Goal: Information Seeking & Learning: Learn about a topic

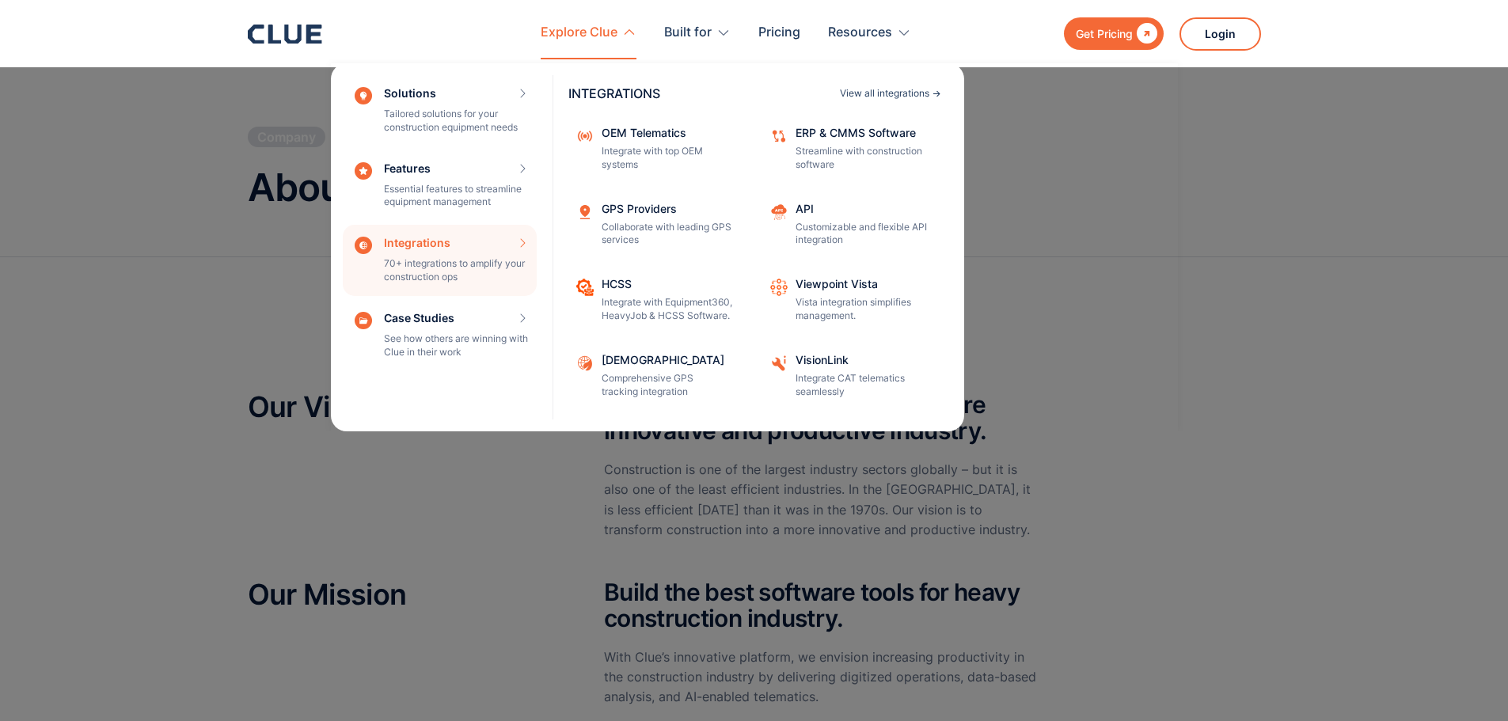
click at [876, 96] on div "View all integrations" at bounding box center [884, 93] width 89 height 9
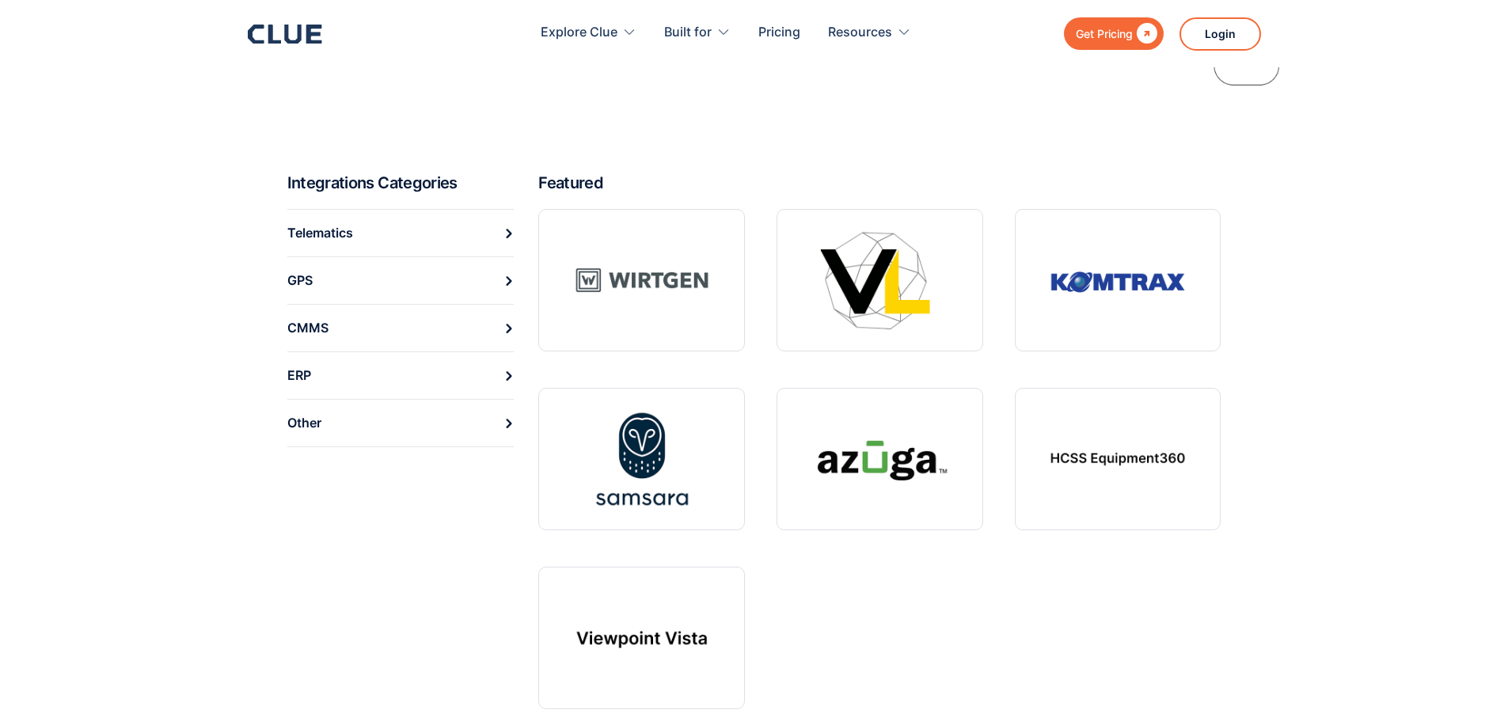
scroll to position [424, 0]
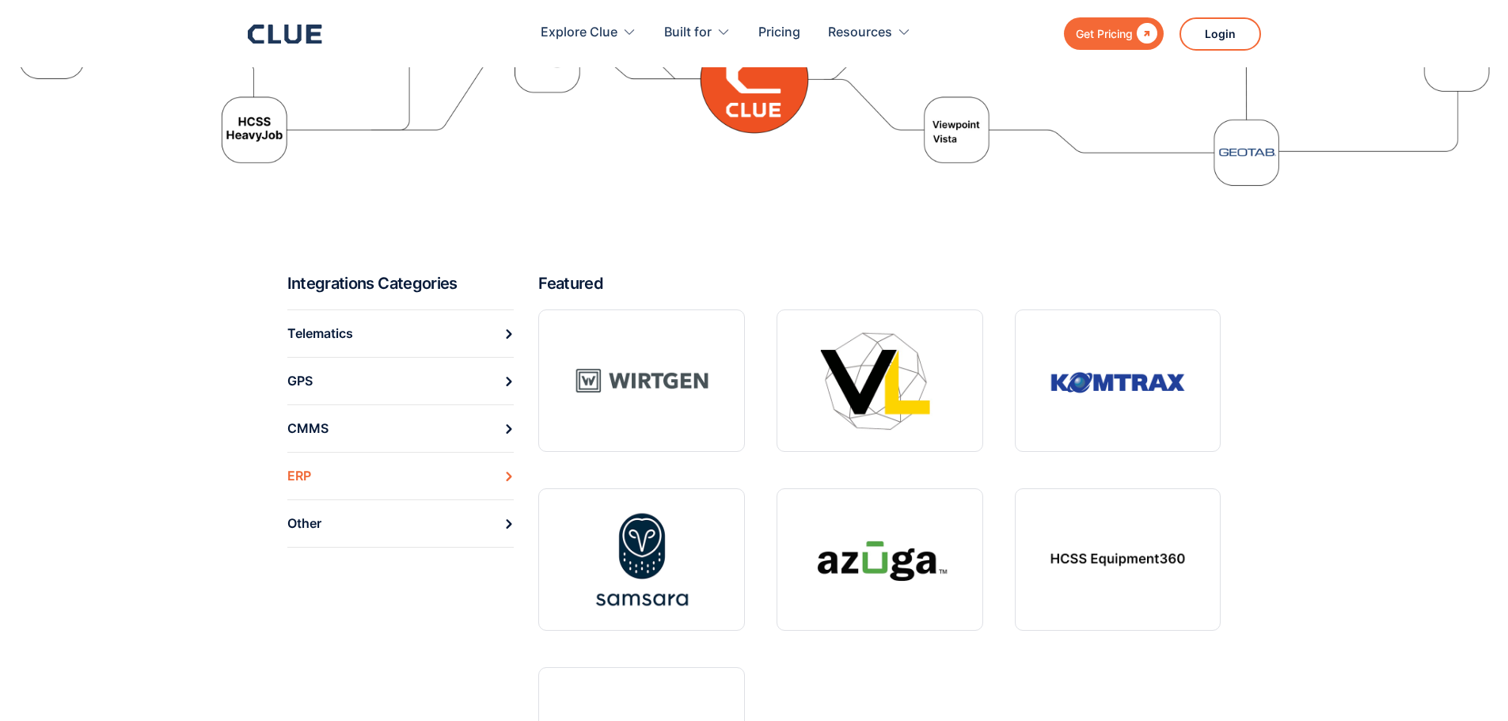
click at [346, 491] on link "ERP" at bounding box center [400, 475] width 227 height 47
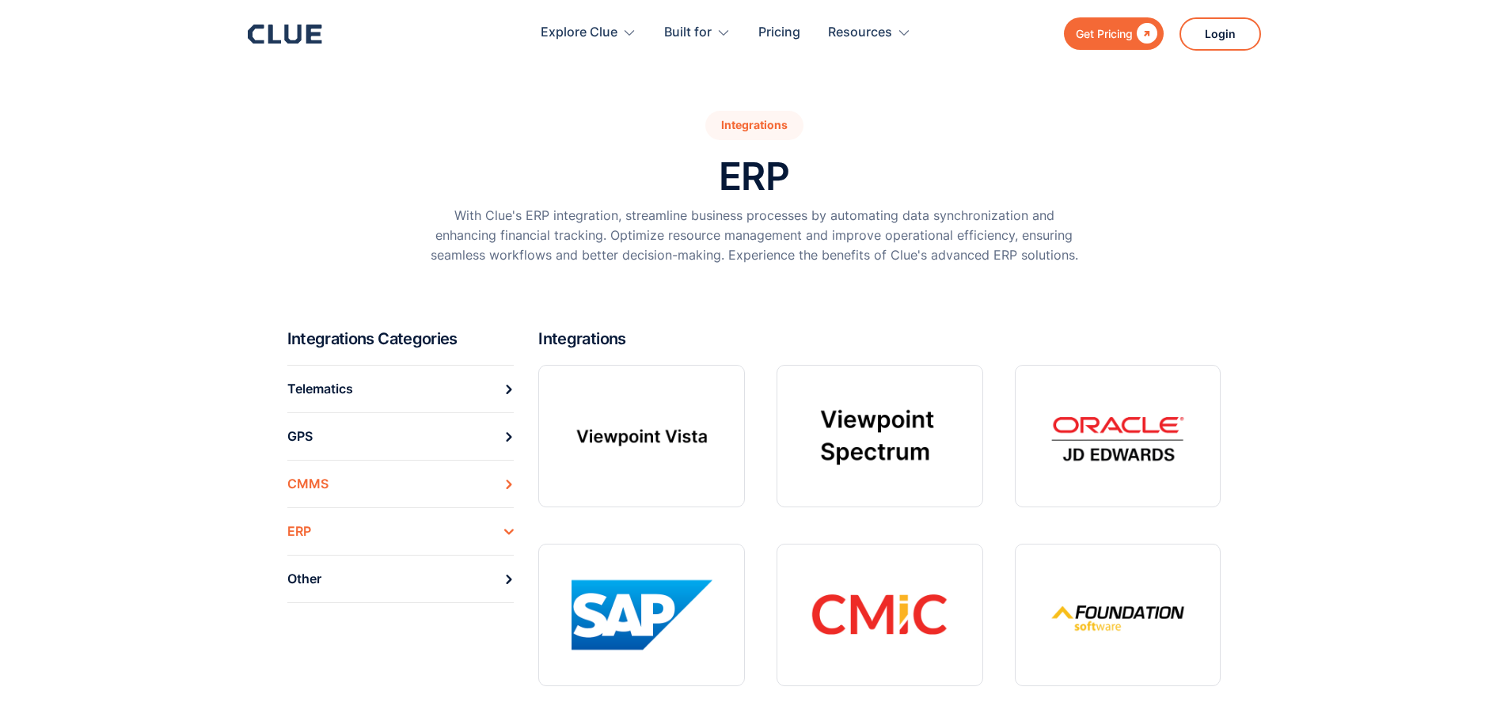
click at [312, 477] on div "CMMS" at bounding box center [307, 484] width 41 height 25
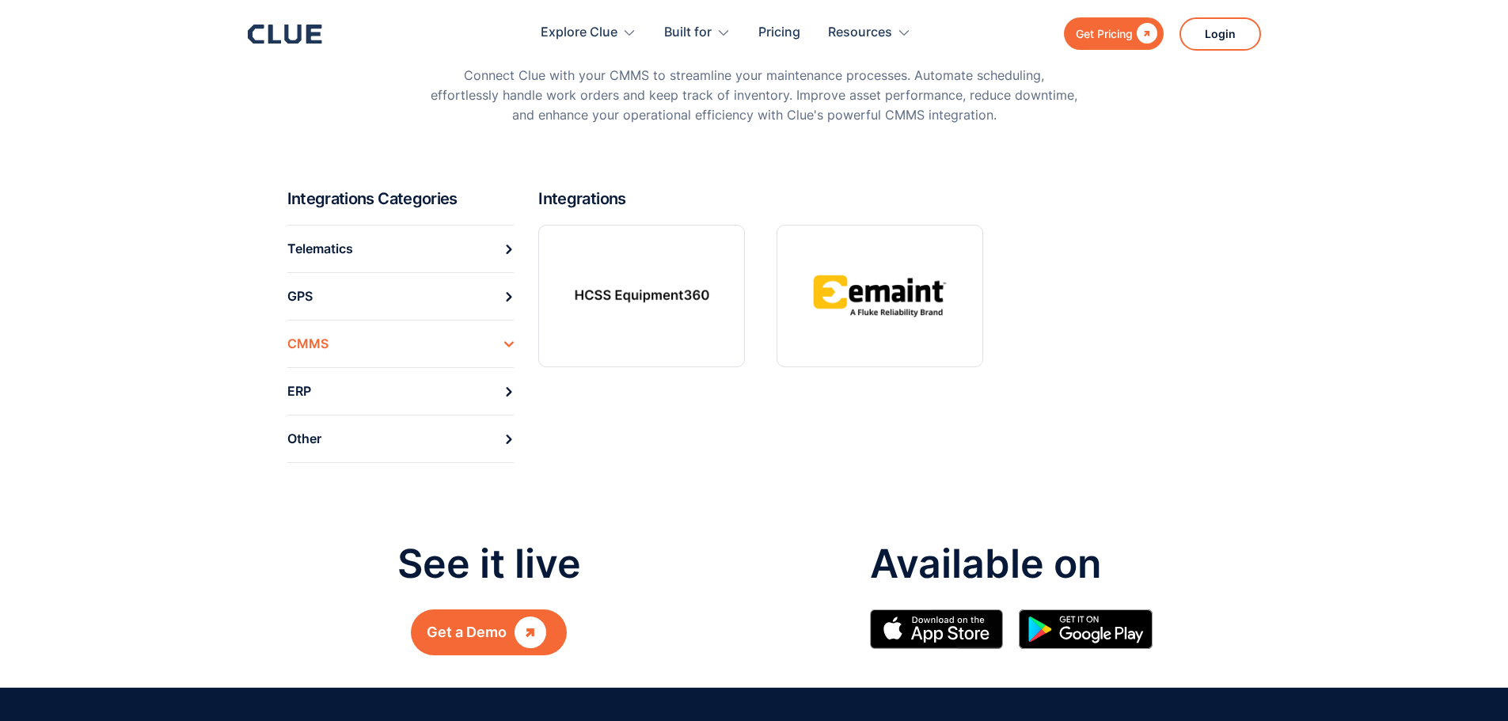
drag, startPoint x: 866, startPoint y: 335, endPoint x: 321, endPoint y: 443, distance: 556.0
click at [321, 443] on div "Other" at bounding box center [304, 439] width 34 height 25
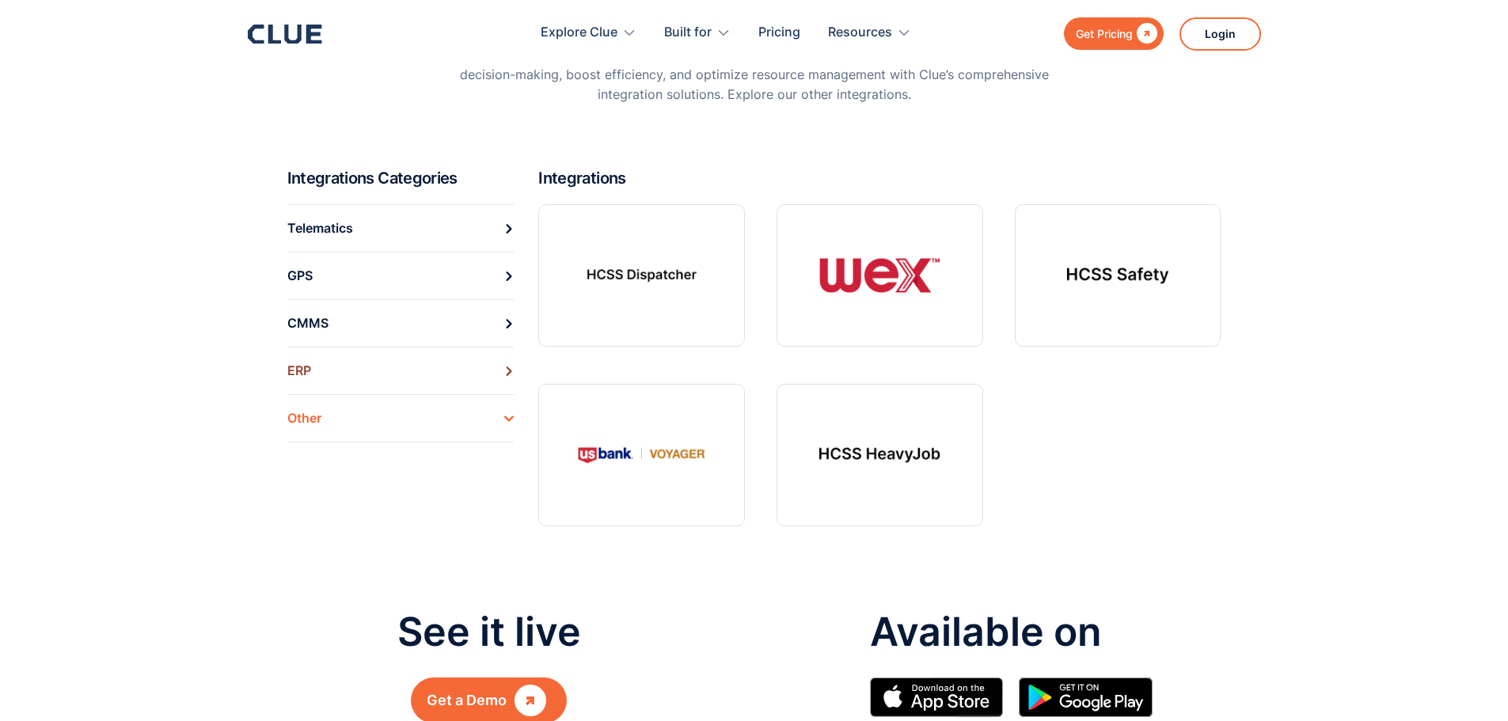
scroll to position [179, 0]
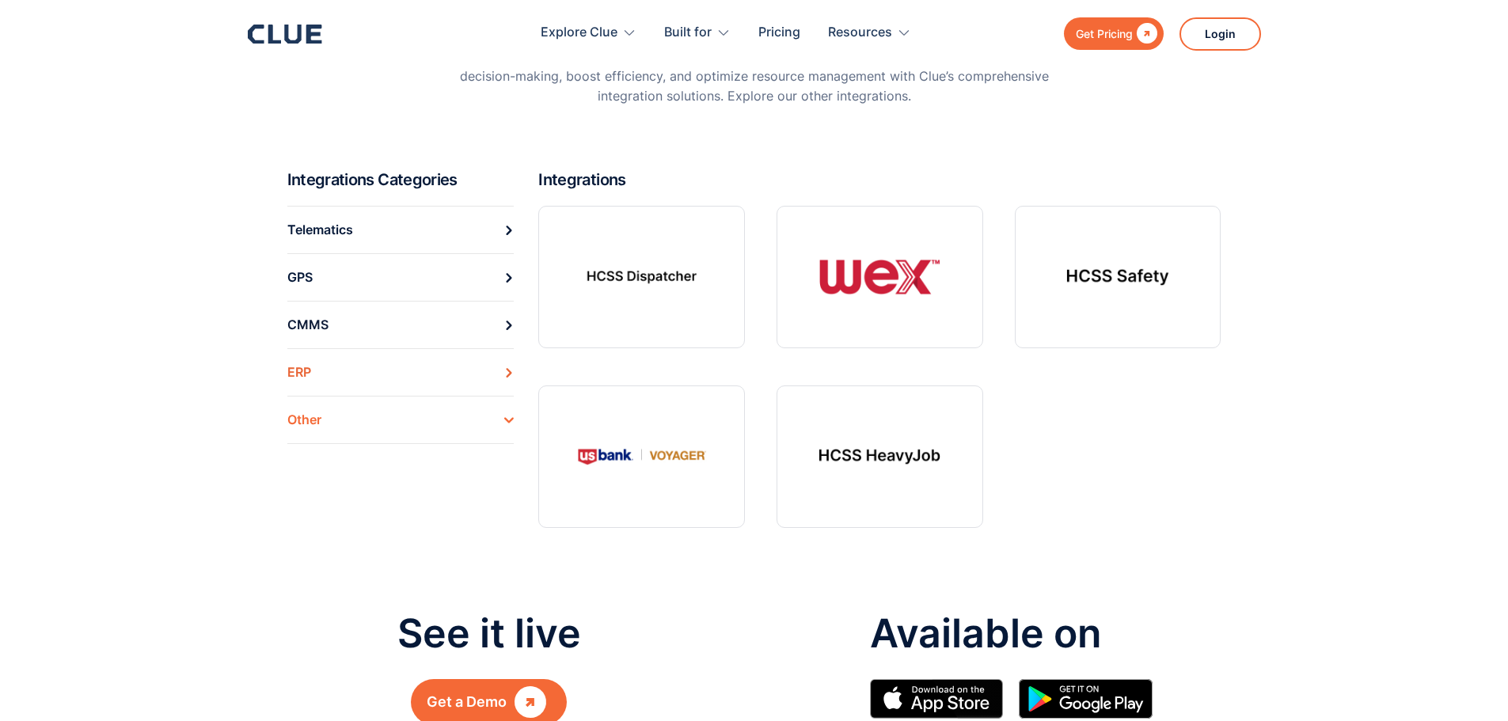
click at [329, 374] on link "ERP" at bounding box center [400, 371] width 227 height 47
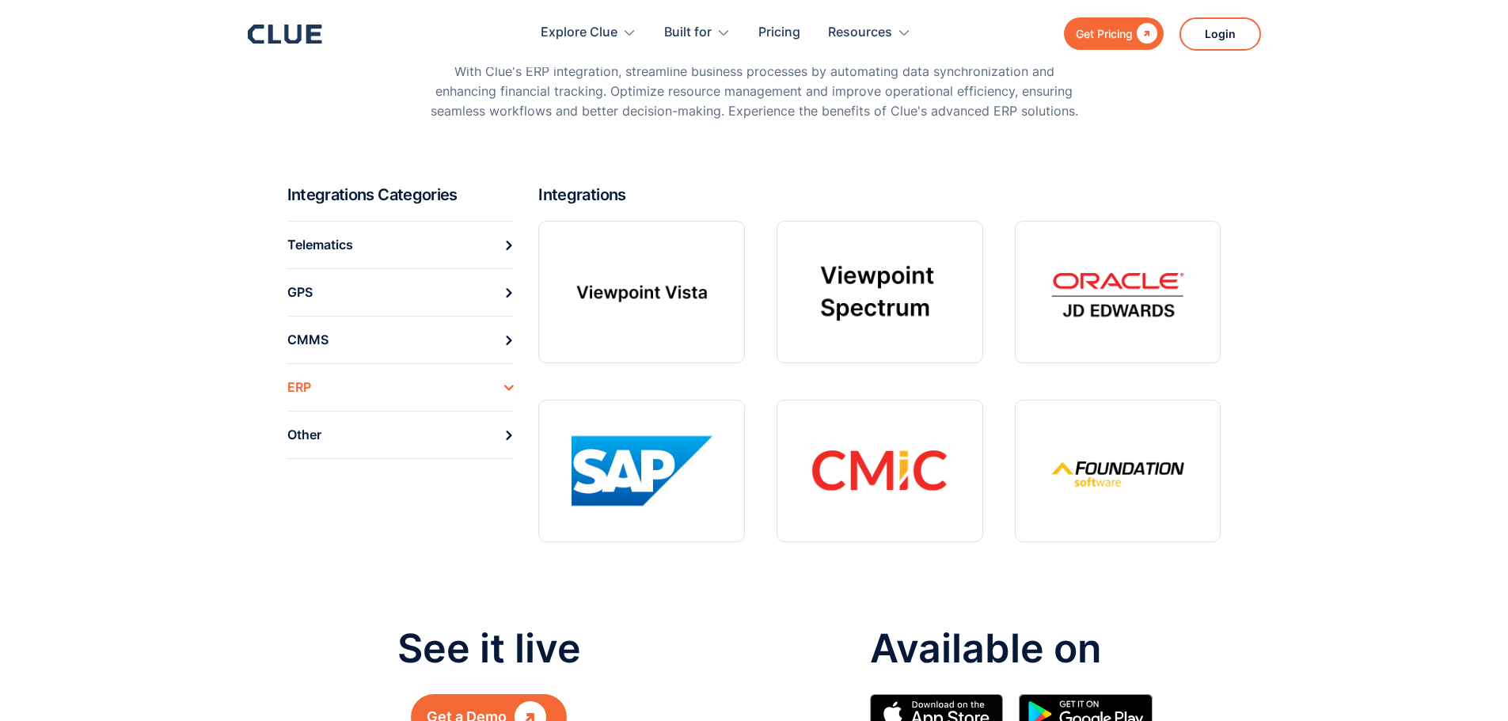
scroll to position [142, 0]
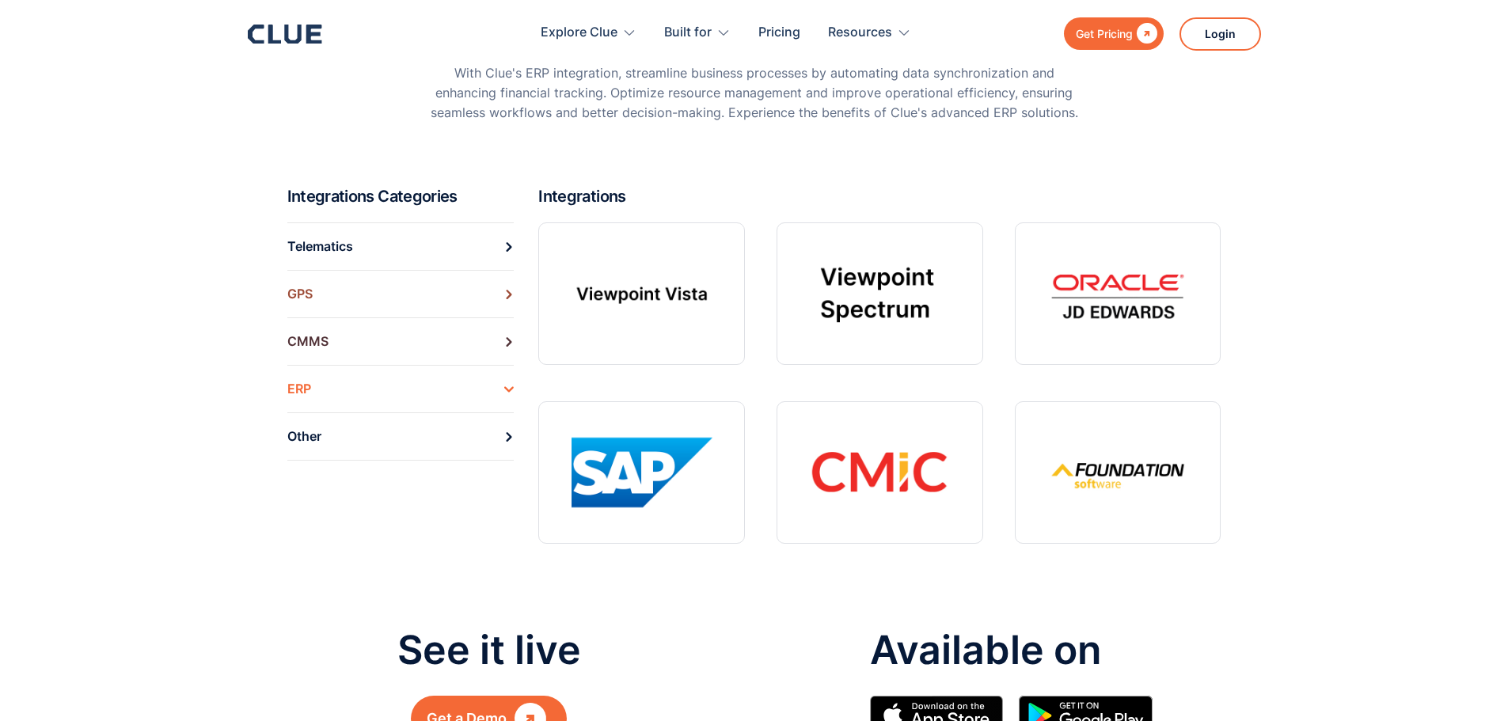
click at [389, 272] on link "GPS" at bounding box center [400, 293] width 227 height 47
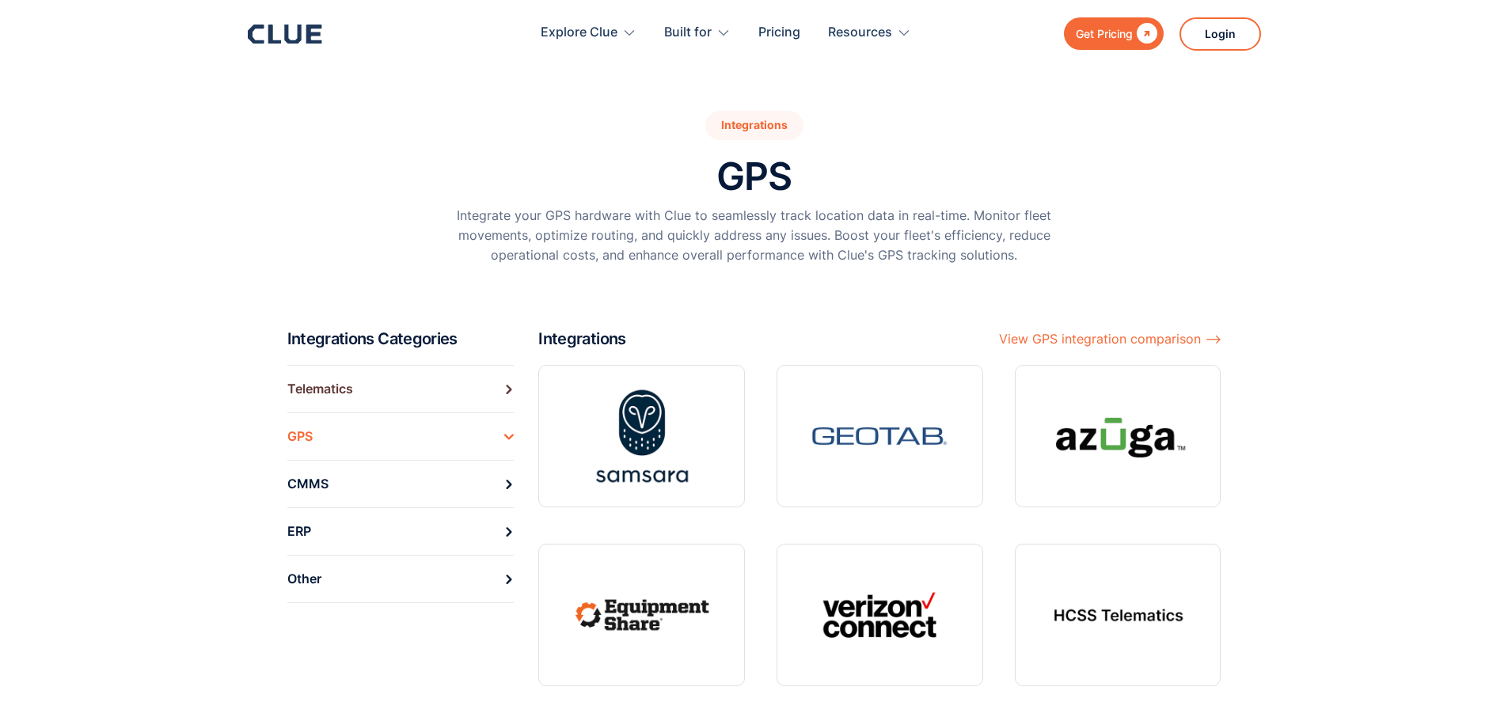
click at [346, 378] on div "Telematics" at bounding box center [320, 389] width 66 height 25
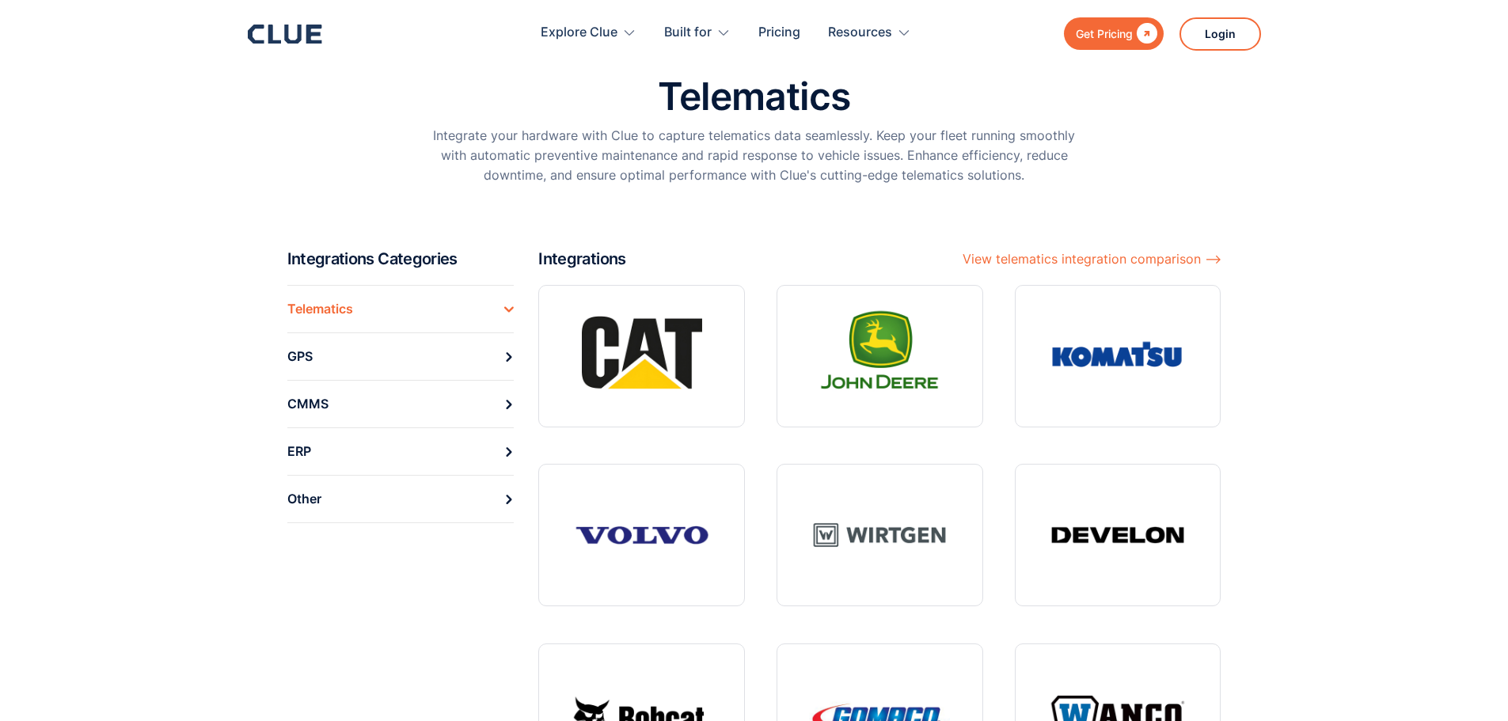
scroll to position [12, 0]
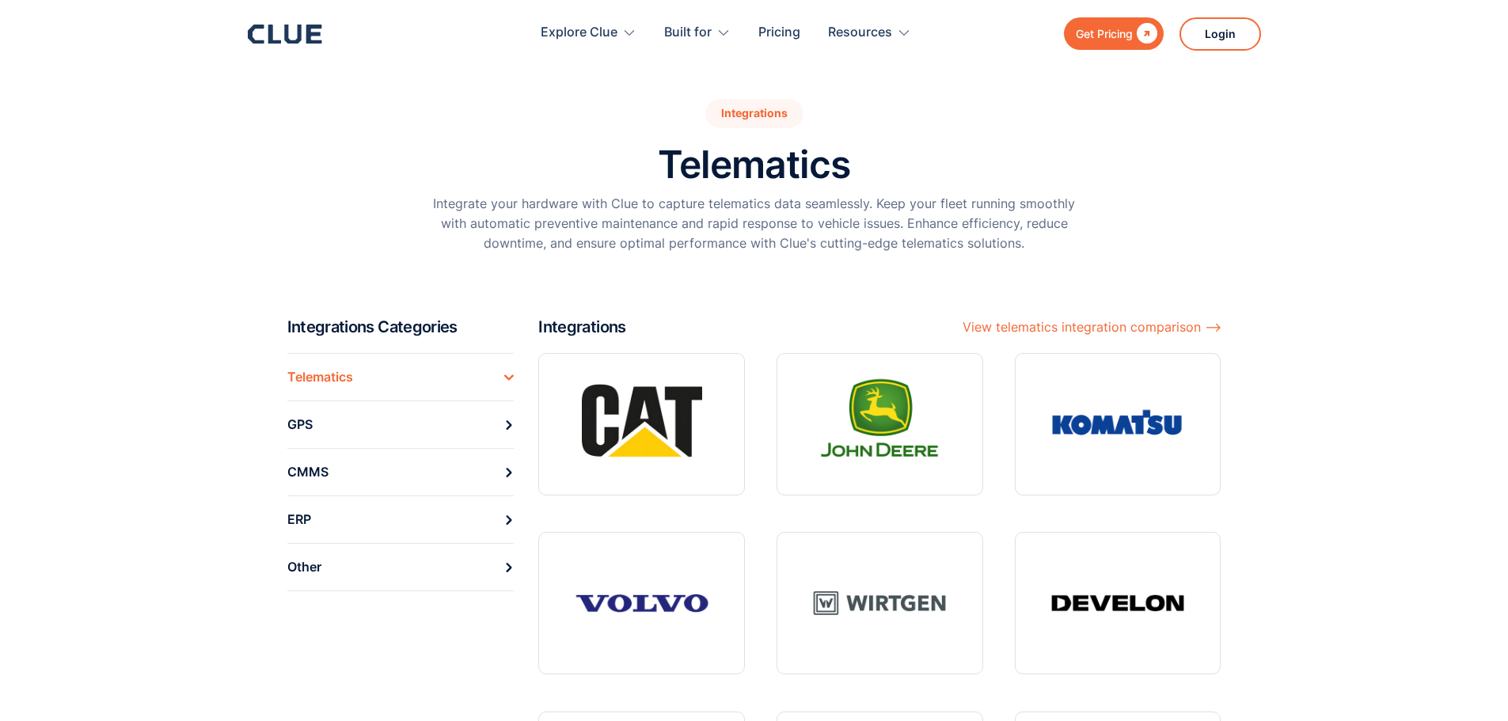
drag, startPoint x: 1511, startPoint y: 174, endPoint x: 833, endPoint y: 194, distance: 678.7
click at [1507, 165] on html "Get Pricing  Explore Clue Solutions Tailored solutions for your construction e…" at bounding box center [754, 348] width 1508 height 721
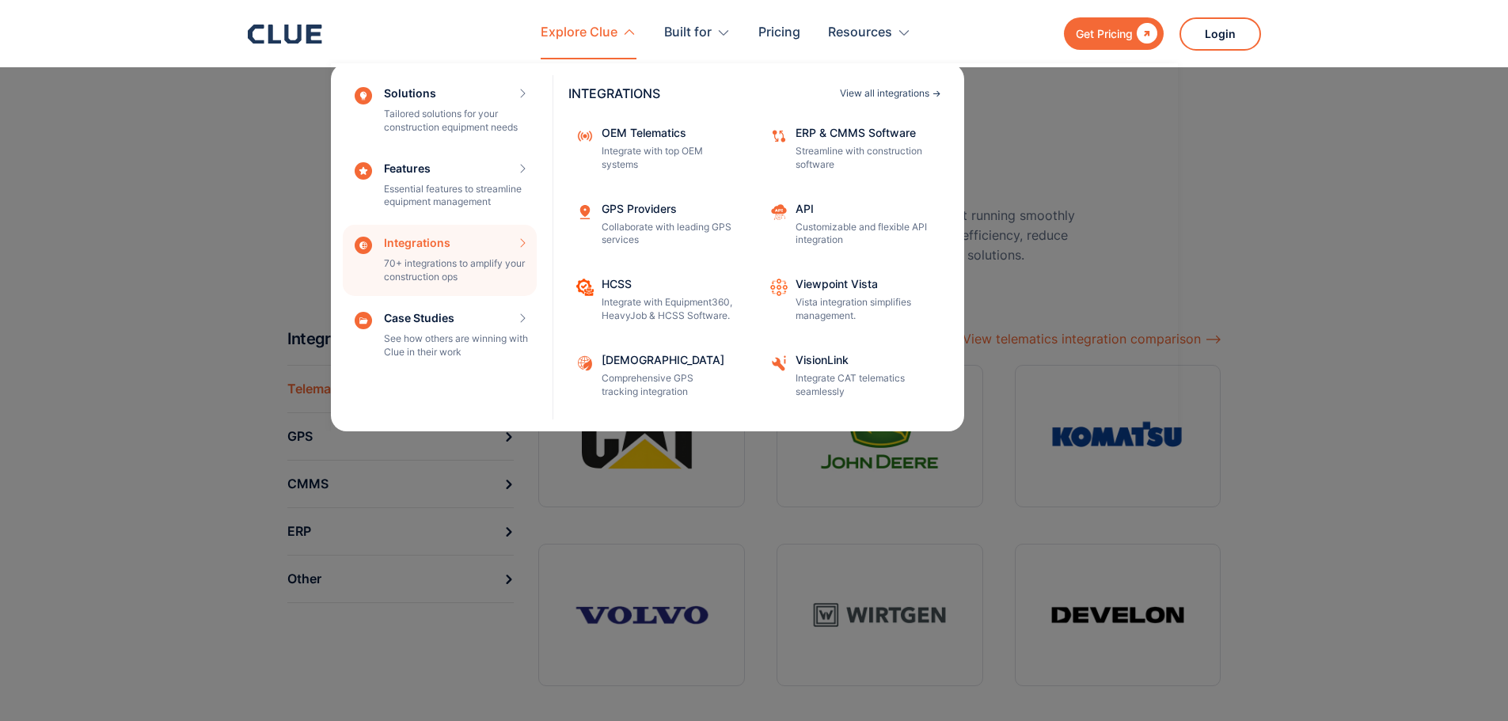
click at [876, 90] on div "View all integrations" at bounding box center [884, 93] width 89 height 9
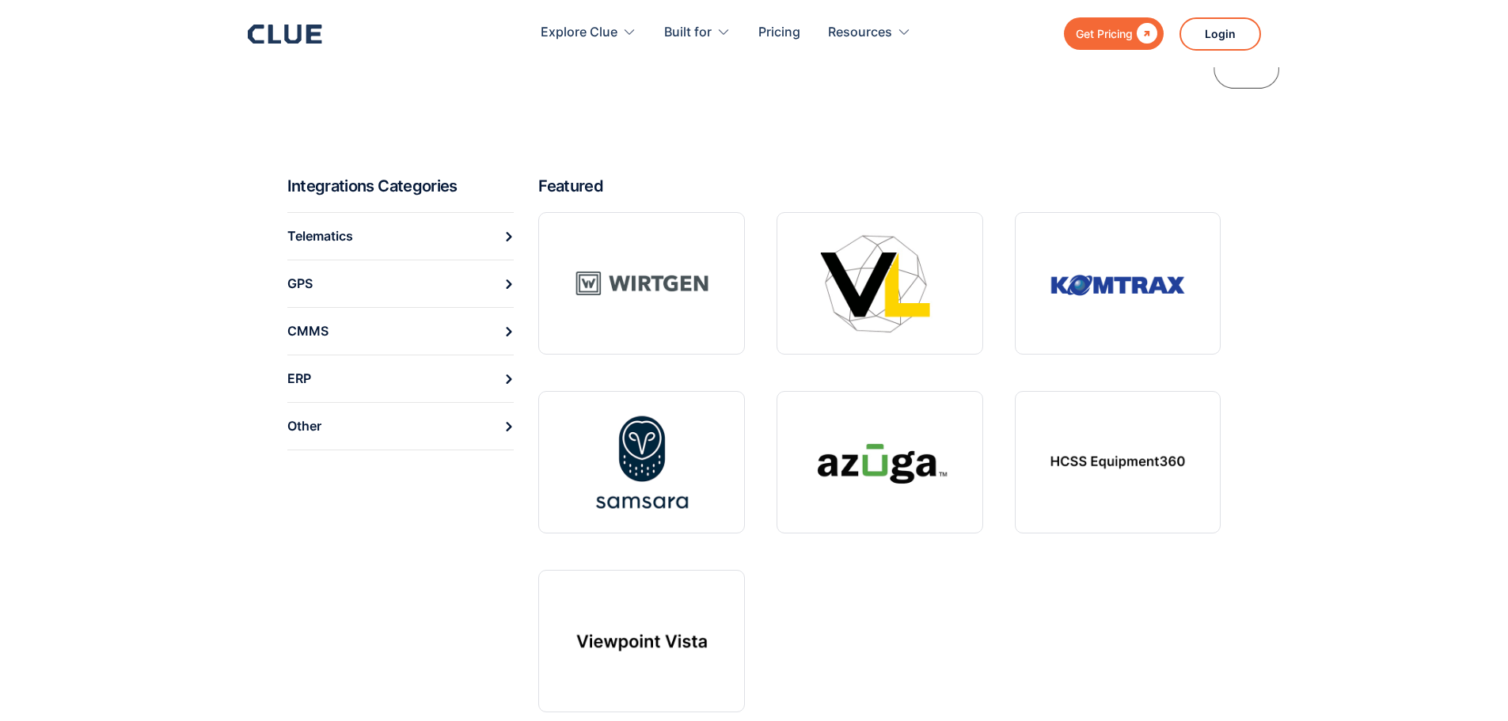
scroll to position [559, 0]
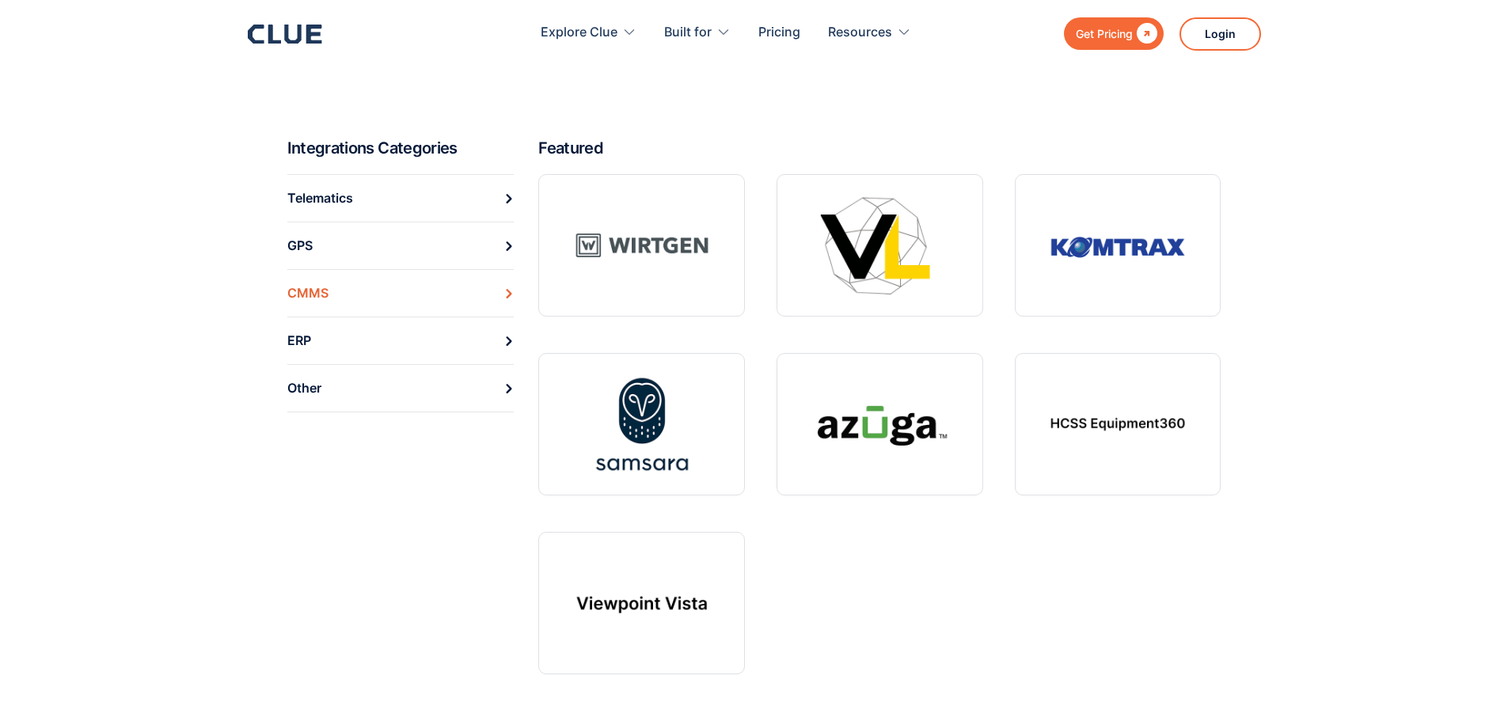
click at [313, 294] on div "CMMS" at bounding box center [307, 293] width 41 height 25
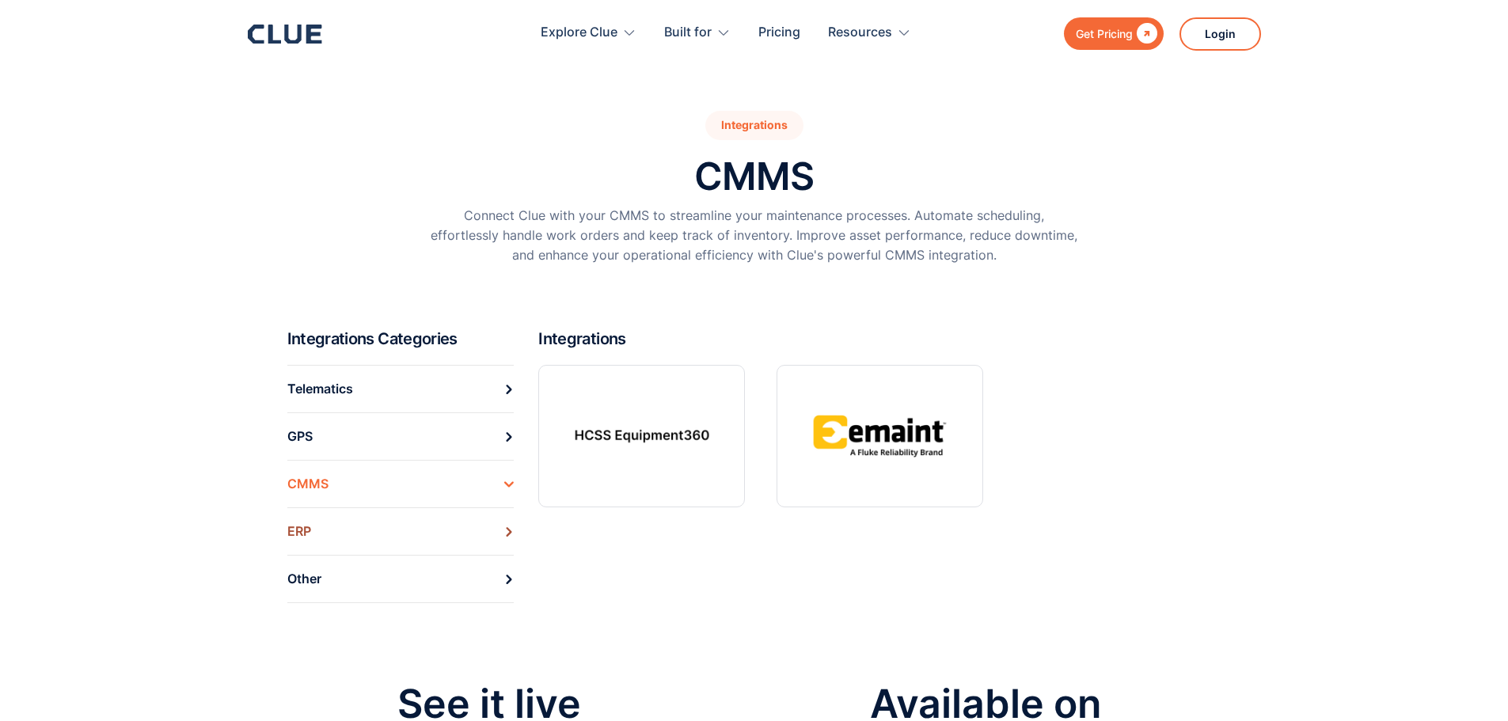
click at [328, 529] on link "ERP" at bounding box center [400, 530] width 227 height 47
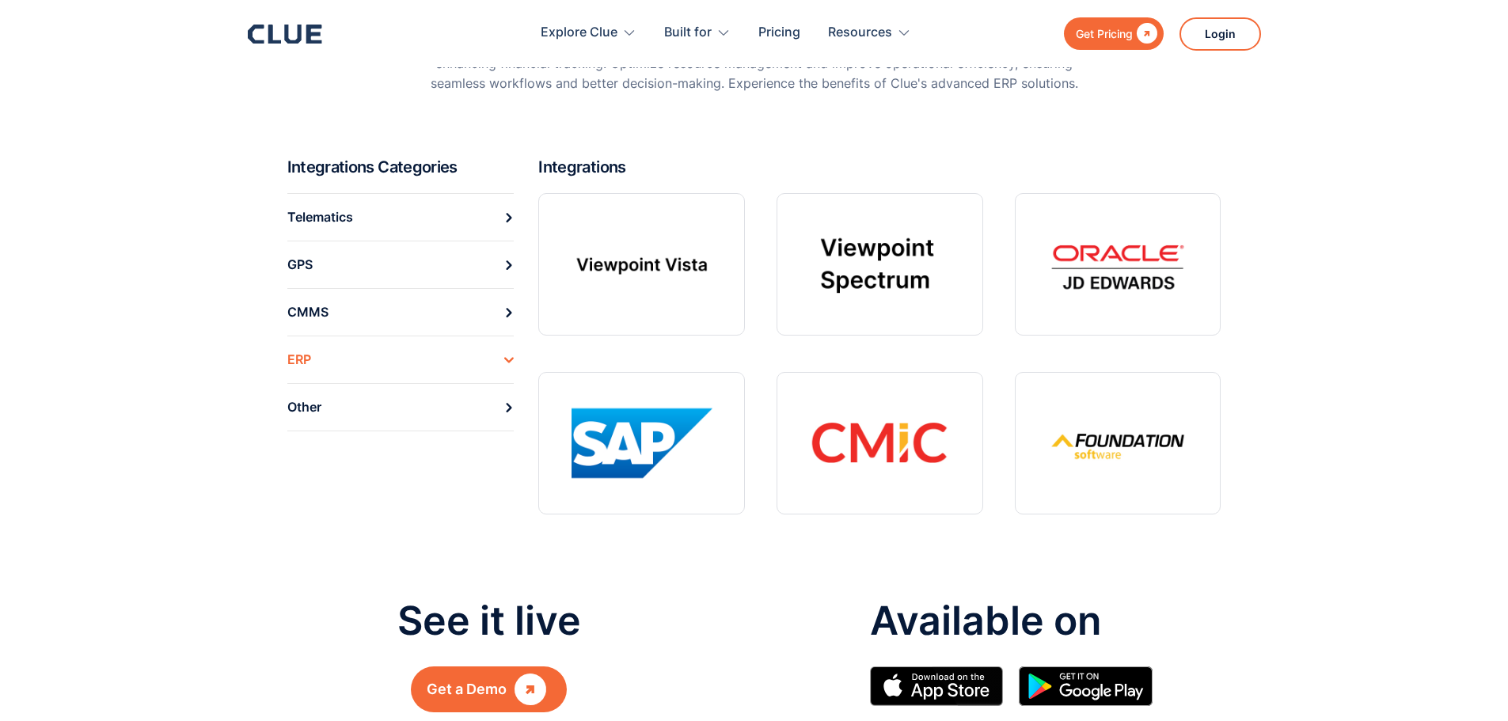
scroll to position [196, 0]
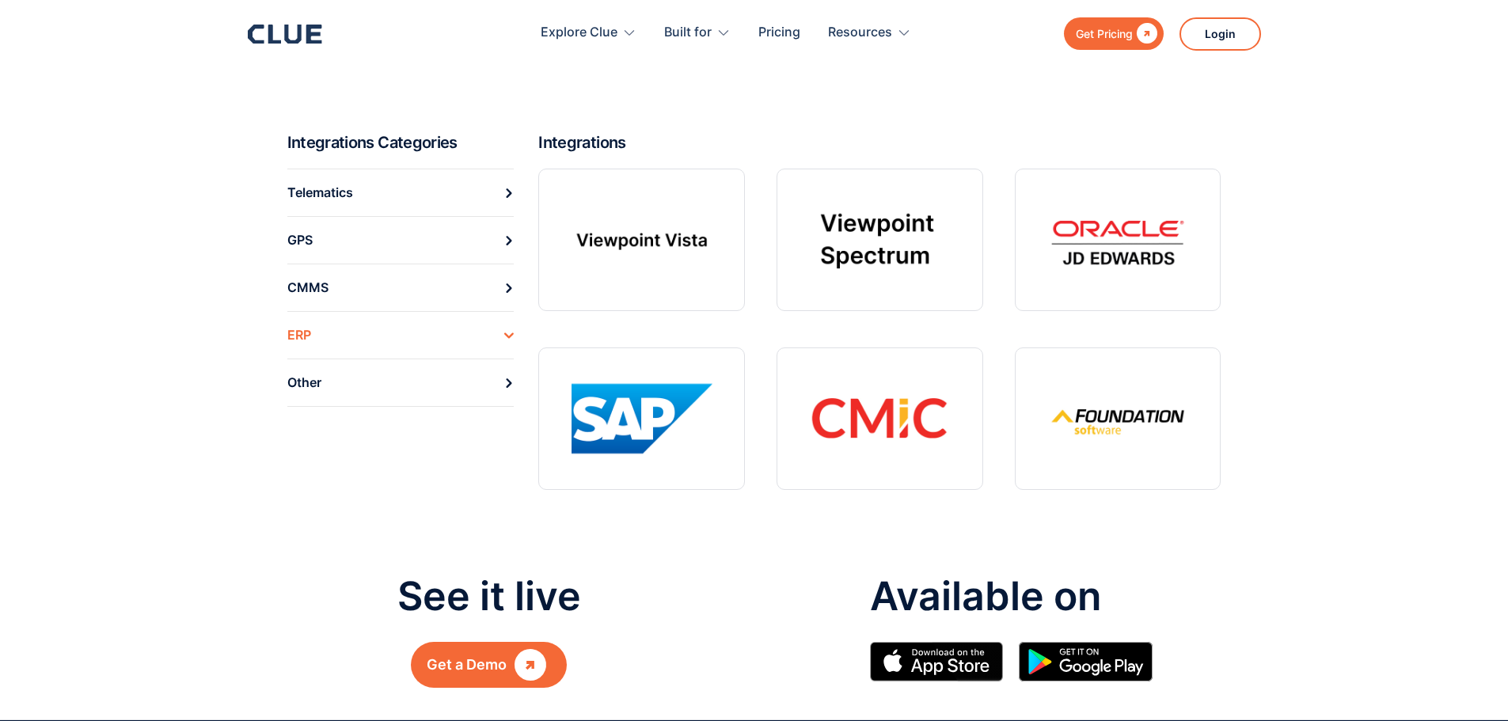
drag, startPoint x: 1514, startPoint y: 181, endPoint x: 1496, endPoint y: 271, distance: 91.1
click at [1496, 271] on html "Get Pricing  Explore Clue Solutions Tailored solutions for your construction e…" at bounding box center [754, 164] width 1508 height 721
click at [378, 280] on link "CMMS" at bounding box center [400, 287] width 227 height 47
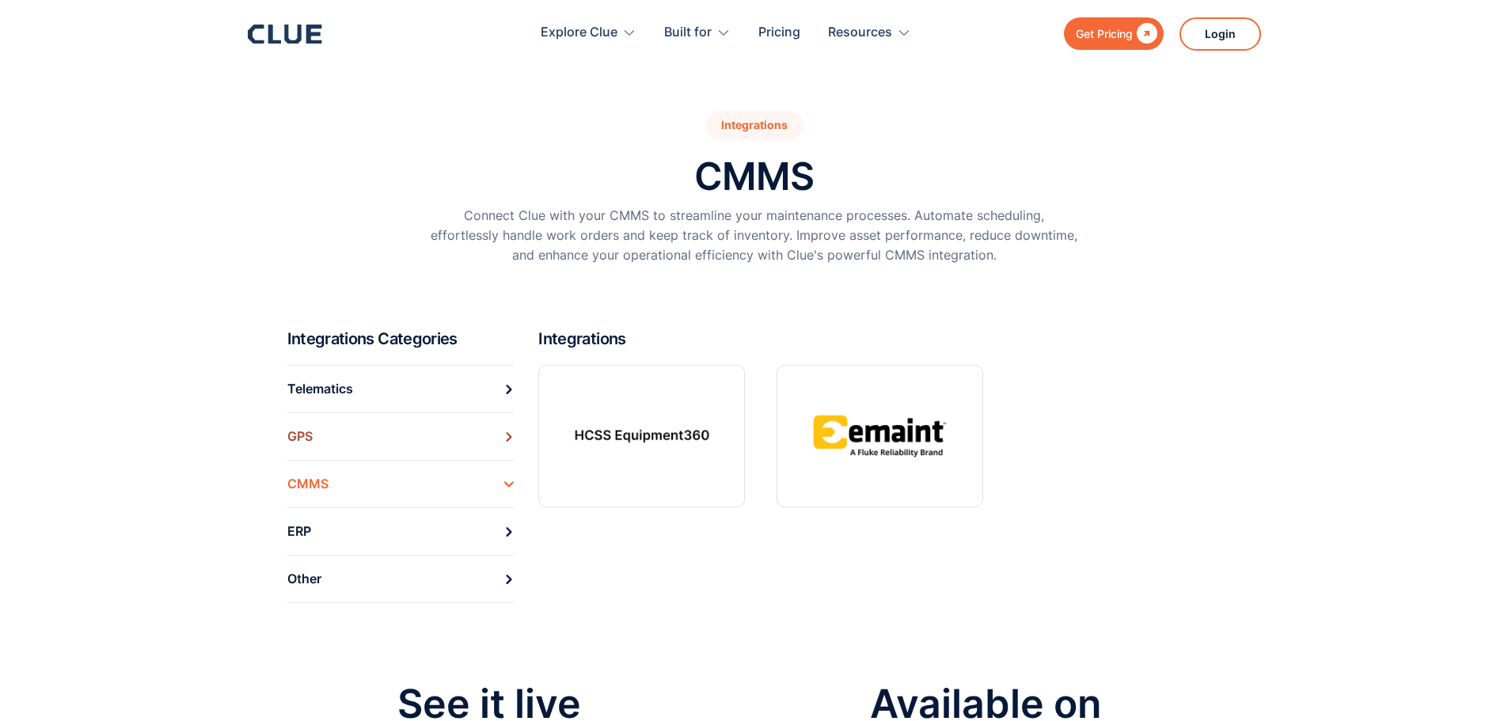
click at [424, 433] on link "GPS" at bounding box center [400, 435] width 227 height 47
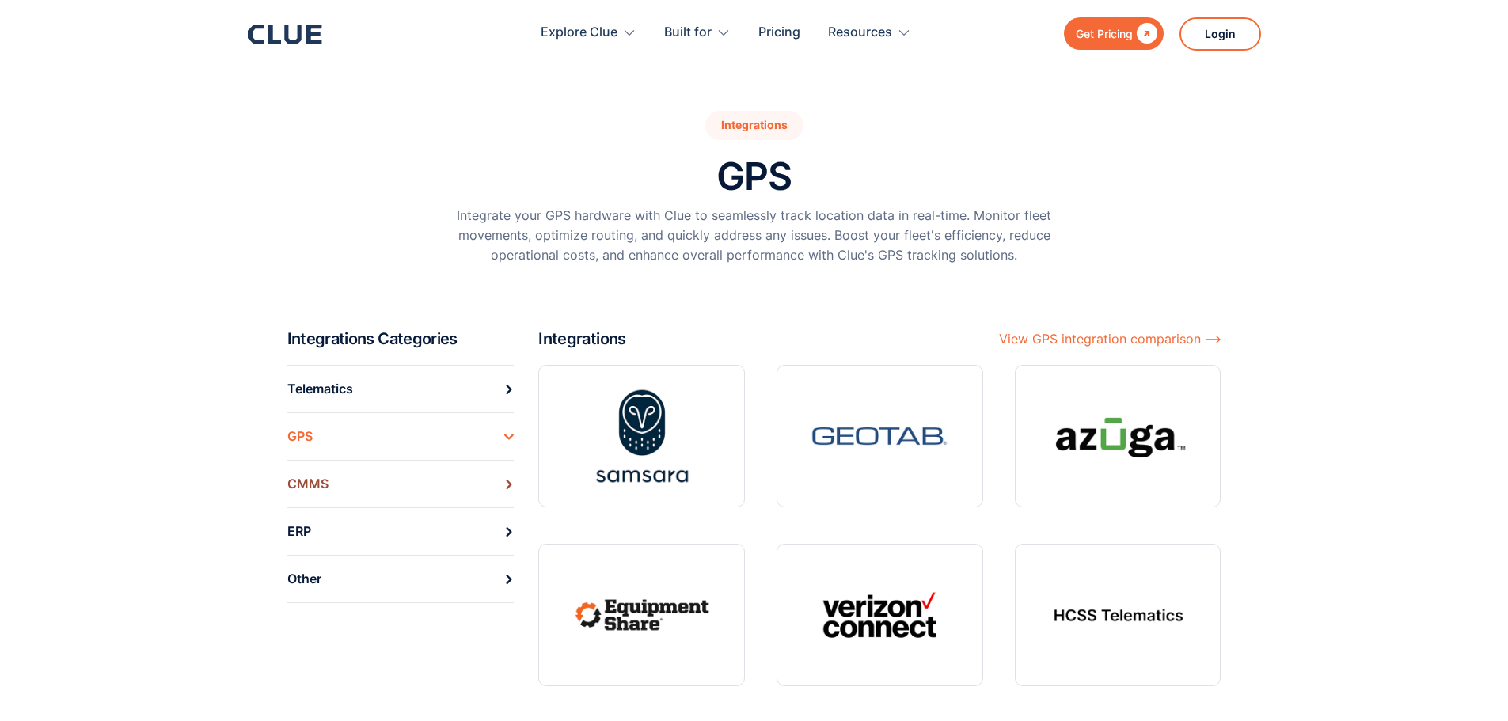
click at [409, 482] on link "CMMS" at bounding box center [400, 483] width 227 height 47
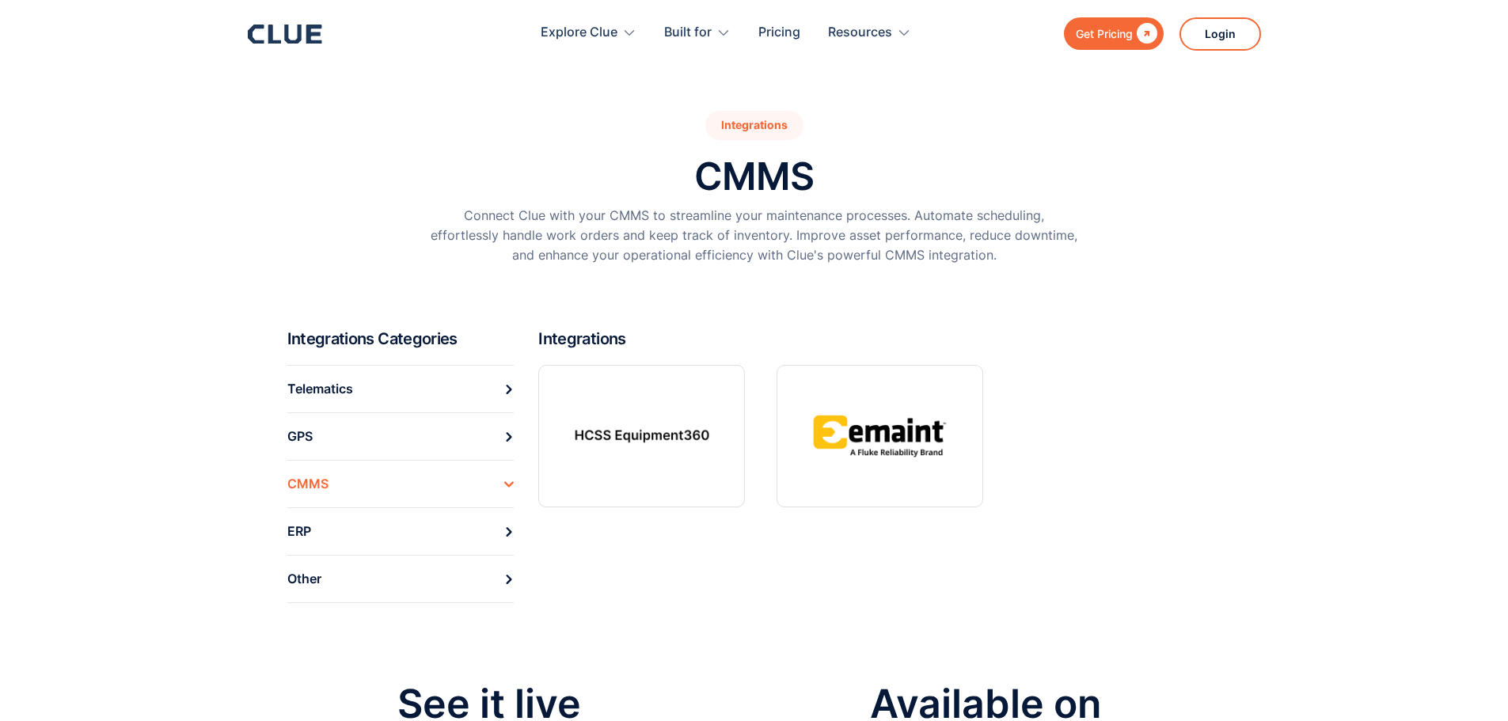
click at [649, 444] on link at bounding box center [641, 436] width 207 height 142
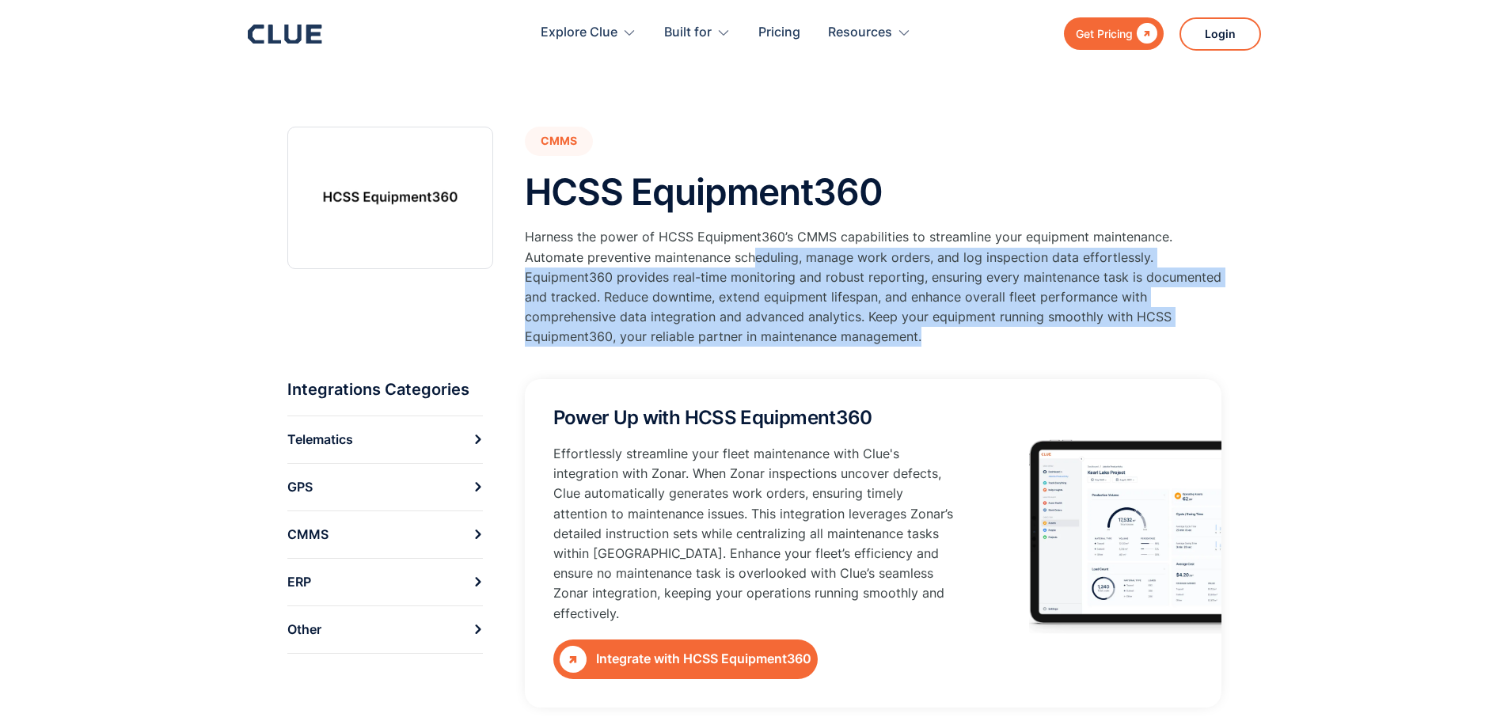
drag, startPoint x: 910, startPoint y: 341, endPoint x: 756, endPoint y: 251, distance: 178.1
click at [756, 251] on p "Harness the power of HCSS Equipment360’s CMMS capabilities to streamline your e…" at bounding box center [873, 287] width 697 height 120
click at [1031, 368] on div "CMMS HCSS Equipment360 Harness the power of HCSS Equipment360’s CMMS capabiliti…" at bounding box center [754, 697] width 934 height 1285
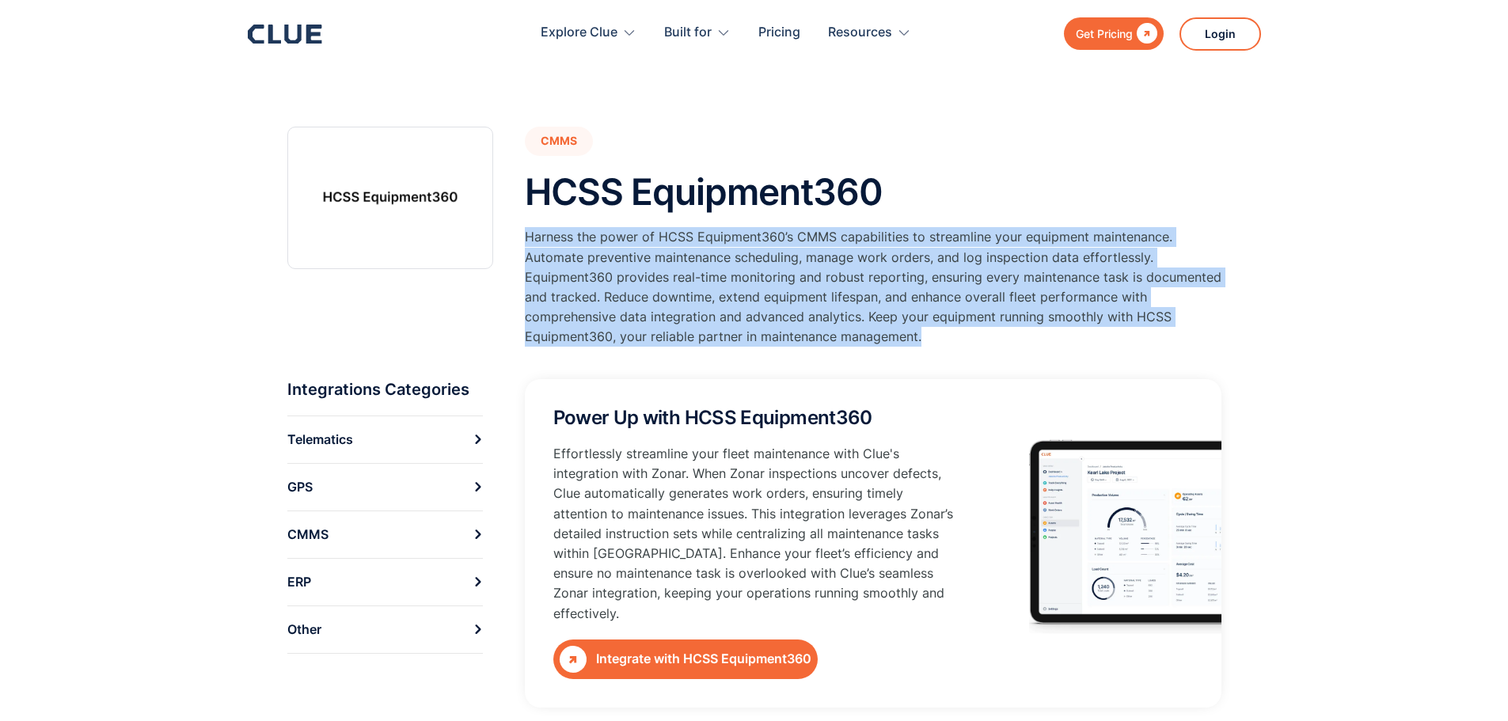
drag, startPoint x: 1016, startPoint y: 352, endPoint x: 524, endPoint y: 234, distance: 505.6
click at [525, 234] on div "Harness the power of HCSS Equipment360’s CMMS capabilities to streamline your e…" at bounding box center [873, 294] width 697 height 135
click at [525, 234] on p "Harness the power of HCSS Equipment360’s CMMS capabilities to streamline your e…" at bounding box center [873, 287] width 697 height 120
drag, startPoint x: 524, startPoint y: 234, endPoint x: 971, endPoint y: 350, distance: 462.0
click at [971, 350] on div "Harness the power of HCSS Equipment360’s CMMS capabilities to streamline your e…" at bounding box center [873, 294] width 697 height 135
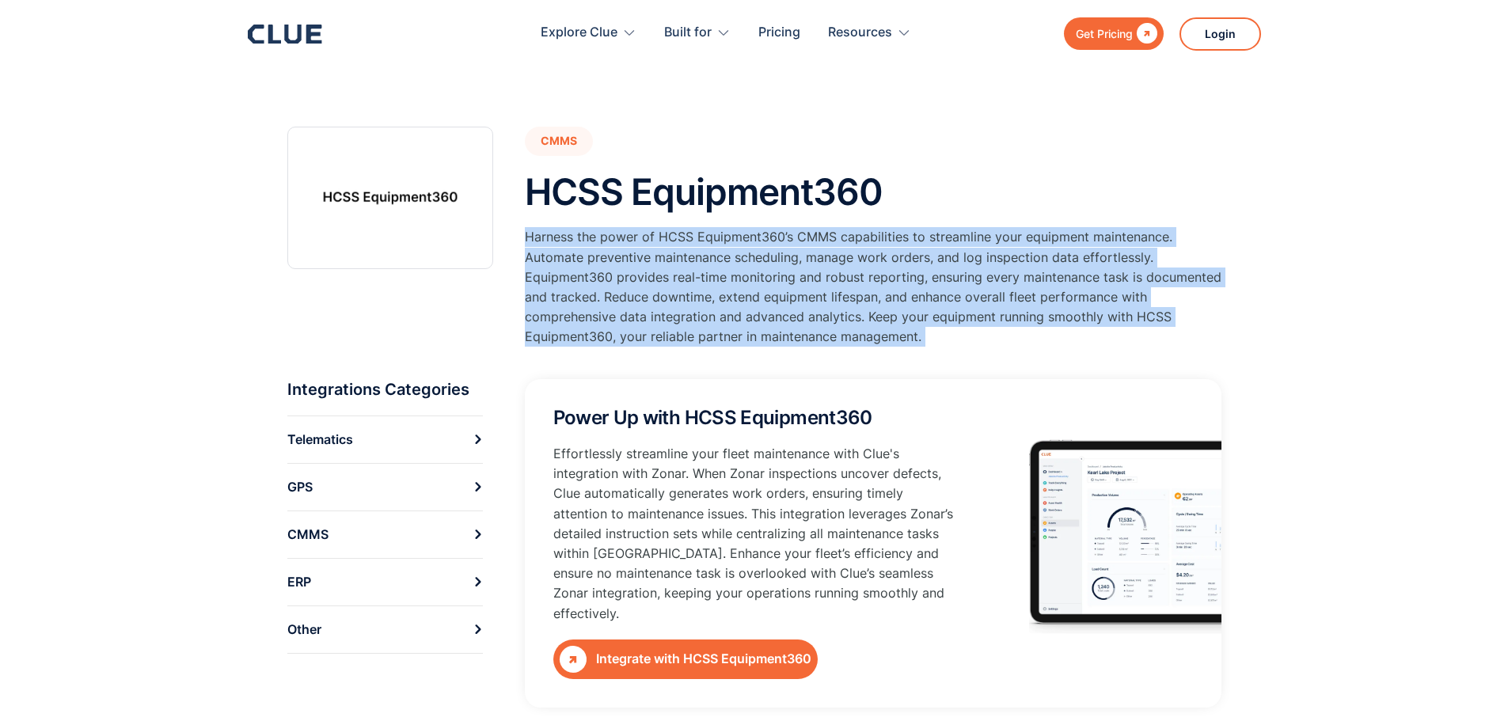
click at [971, 350] on div "Harness the power of HCSS Equipment360’s CMMS capabilities to streamline your e…" at bounding box center [873, 294] width 697 height 135
drag, startPoint x: 579, startPoint y: 259, endPoint x: 994, endPoint y: 351, distance: 424.9
click at [994, 351] on div "Harness the power of HCSS Equipment360’s CMMS capabilities to streamline your e…" at bounding box center [873, 294] width 697 height 135
click at [965, 348] on div "Harness the power of HCSS Equipment360’s CMMS capabilities to streamline your e…" at bounding box center [873, 294] width 697 height 135
click at [950, 344] on p "Harness the power of HCSS Equipment360’s CMMS capabilities to streamline your e…" at bounding box center [873, 287] width 697 height 120
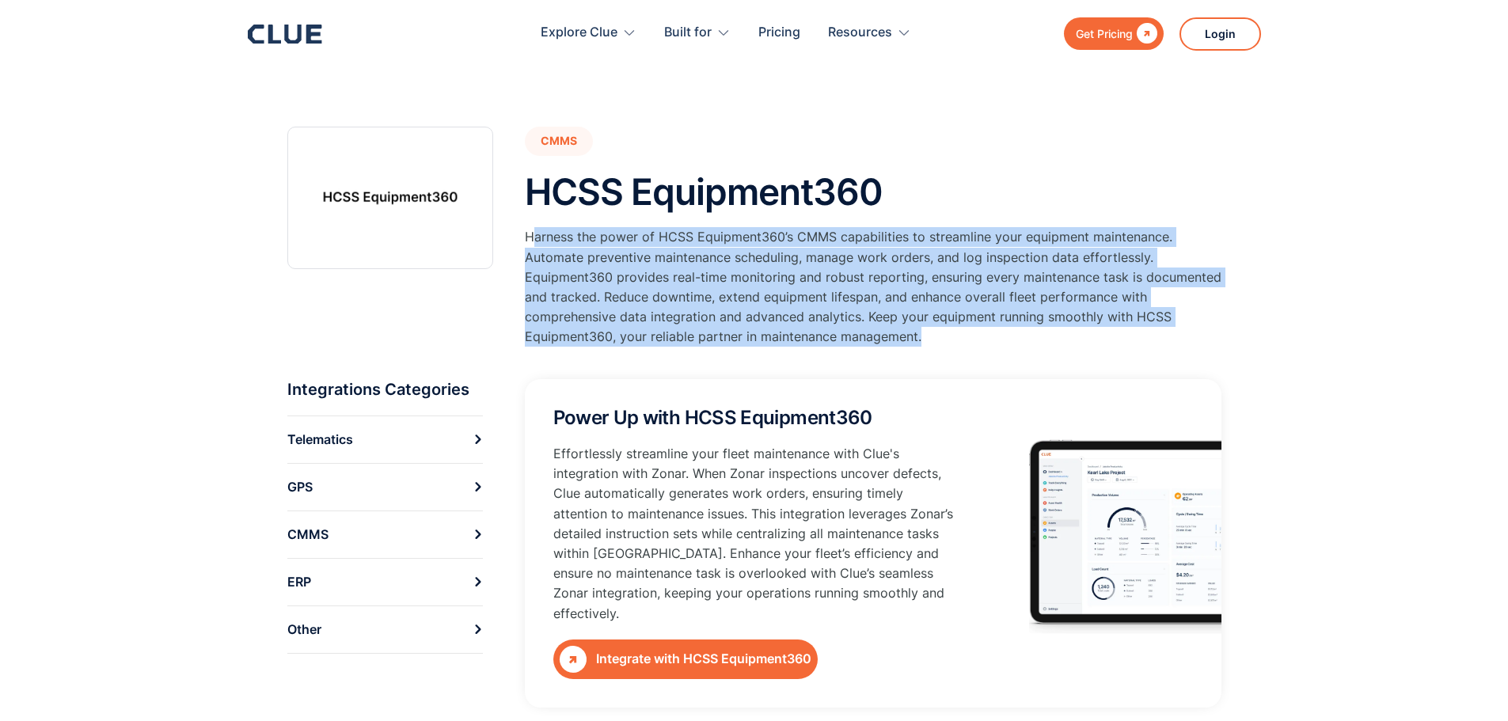
click at [948, 334] on p "Harness the power of HCSS Equipment360’s CMMS capabilities to streamline your e…" at bounding box center [873, 287] width 697 height 120
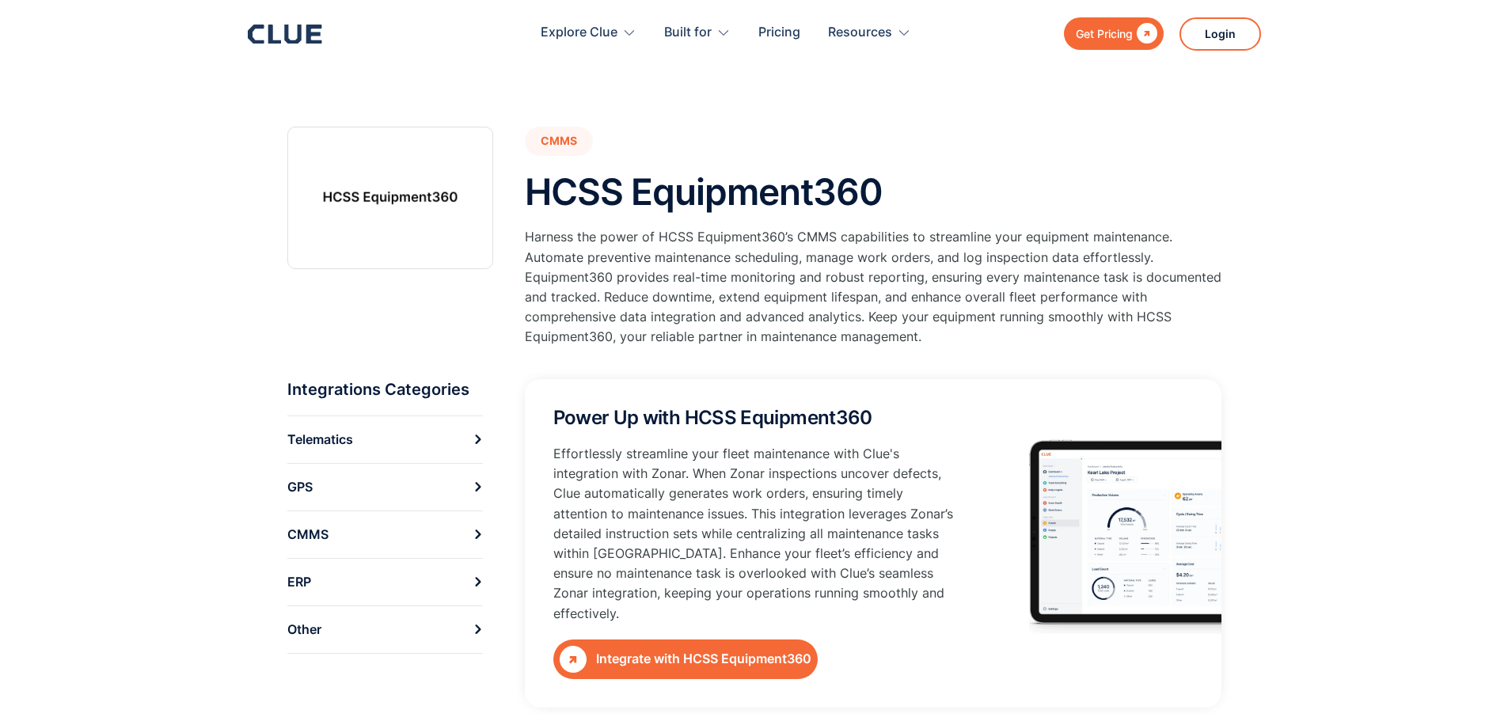
click at [935, 336] on p "Harness the power of HCSS Equipment360’s CMMS capabilities to streamline your e…" at bounding box center [873, 287] width 697 height 120
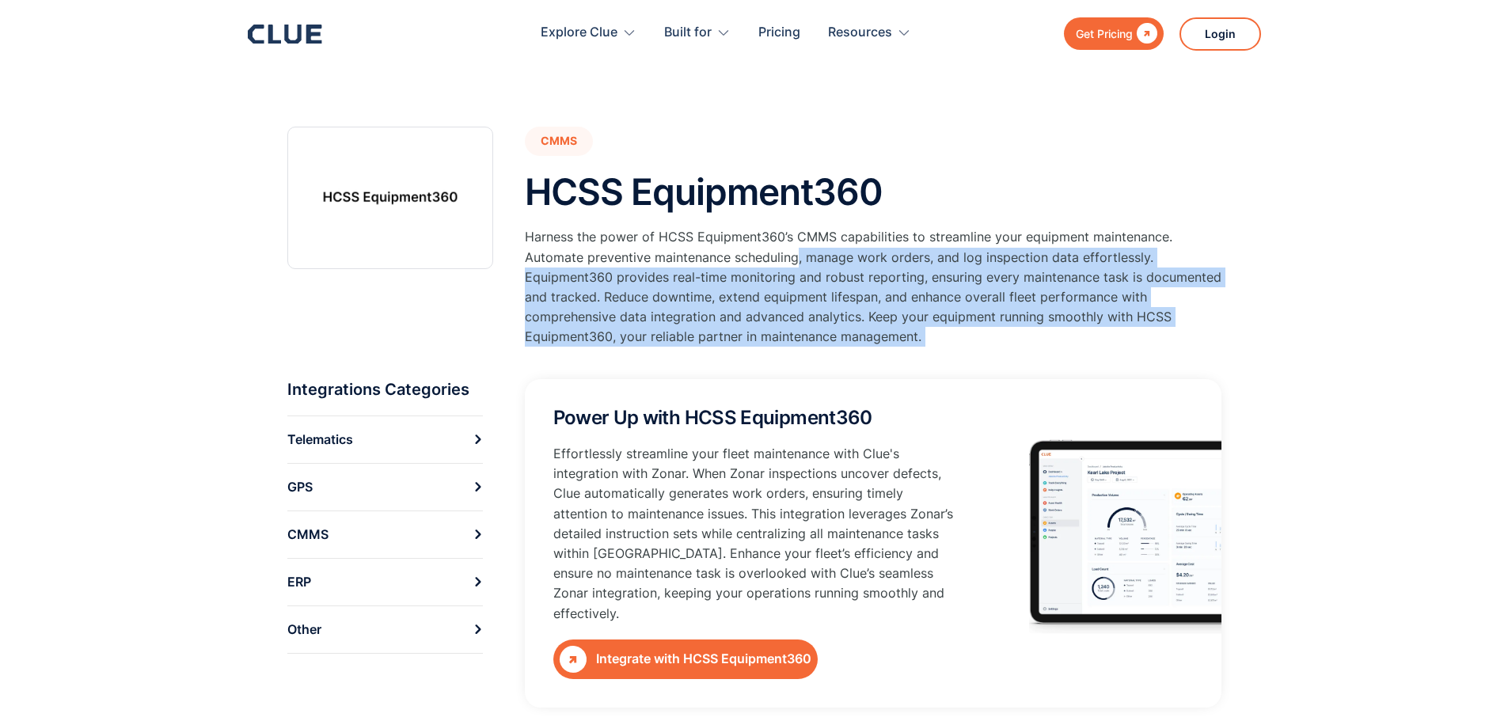
drag, startPoint x: 935, startPoint y: 336, endPoint x: 797, endPoint y: 260, distance: 157.7
click at [797, 260] on p "Harness the power of HCSS Equipment360’s CMMS capabilities to streamline your e…" at bounding box center [873, 287] width 697 height 120
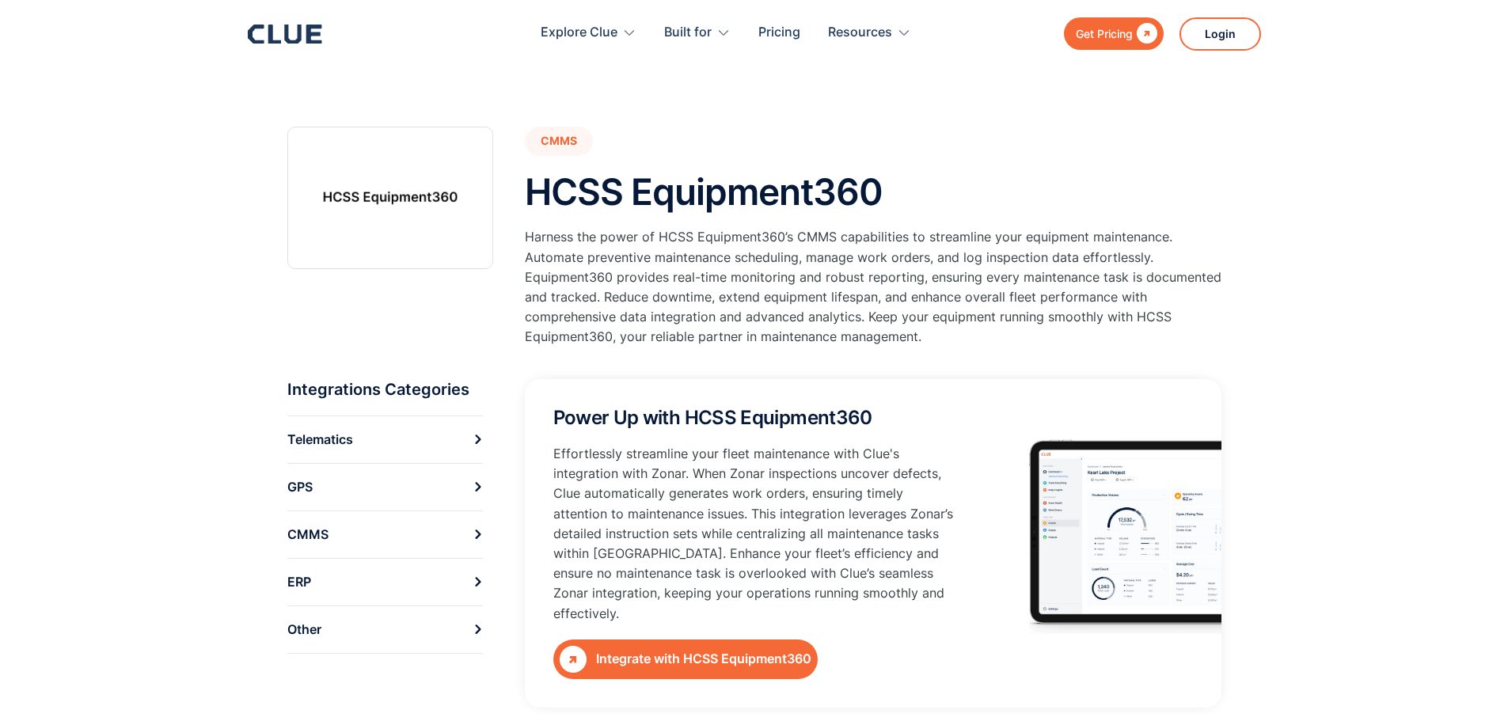
click at [790, 265] on p "Harness the power of HCSS Equipment360’s CMMS capabilities to streamline your e…" at bounding box center [873, 287] width 697 height 120
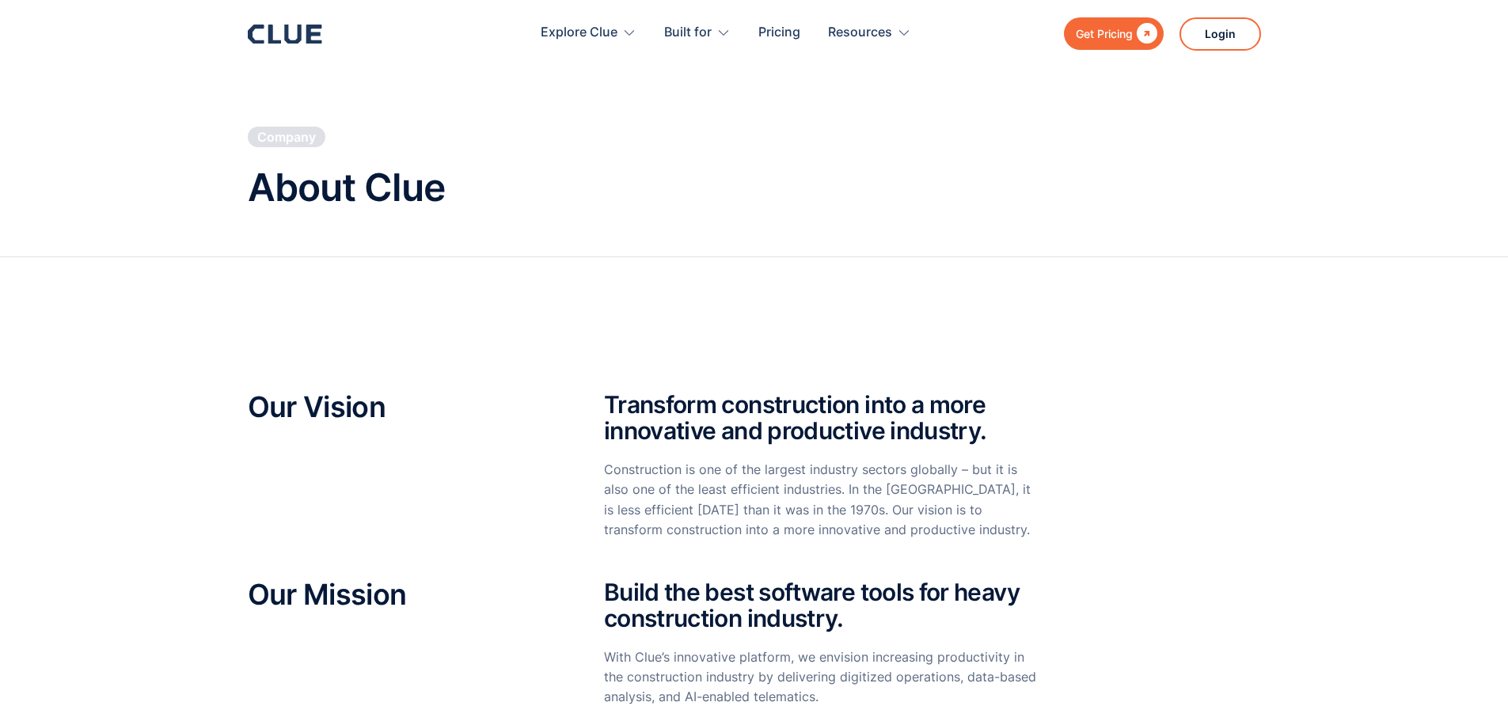
click at [276, 43] on icon at bounding box center [274, 34] width 13 height 19
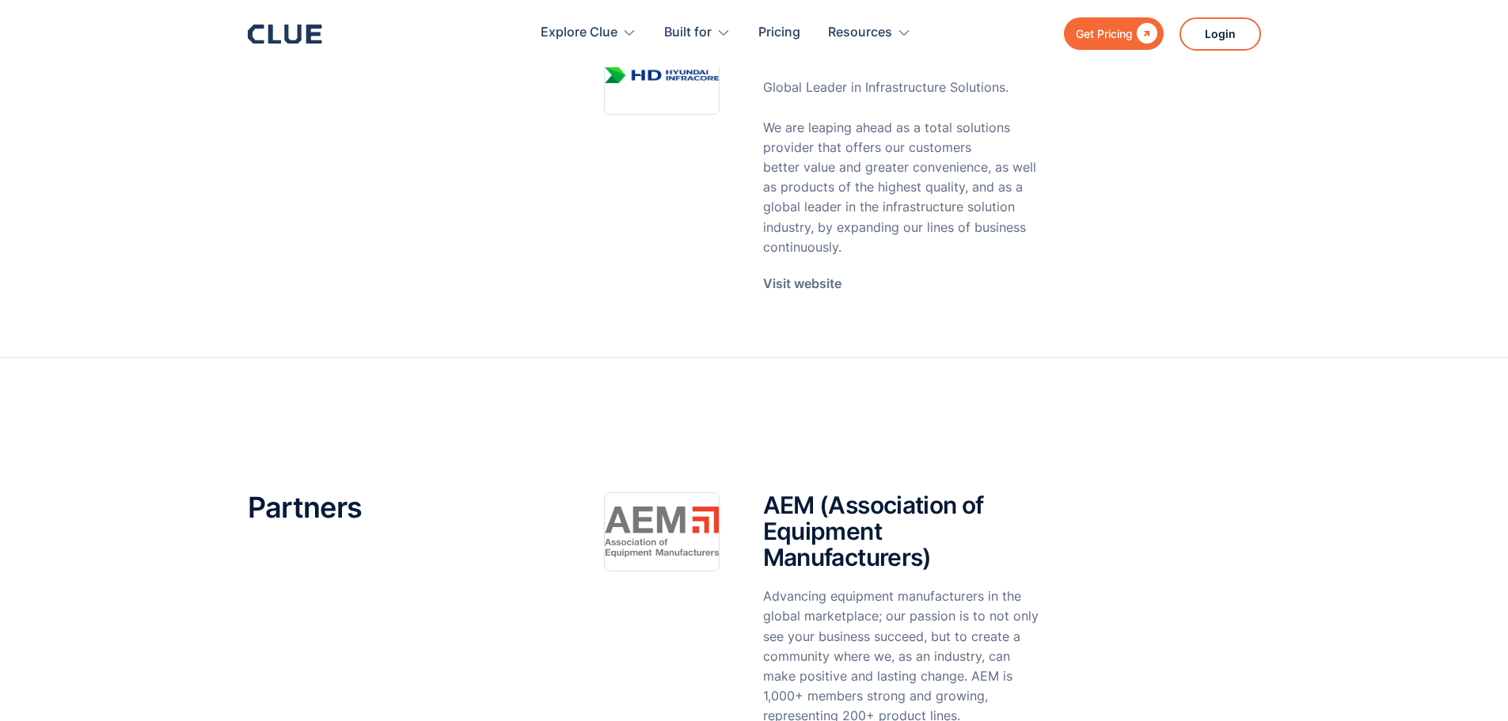
drag, startPoint x: 1512, startPoint y: 59, endPoint x: 1512, endPoint y: 117, distance: 57.8
click at [1507, 117] on html "Get Pricing  Explore Clue Solutions Tailored solutions for your construction e…" at bounding box center [754, 4] width 1508 height 721
